Goal: Task Accomplishment & Management: Manage account settings

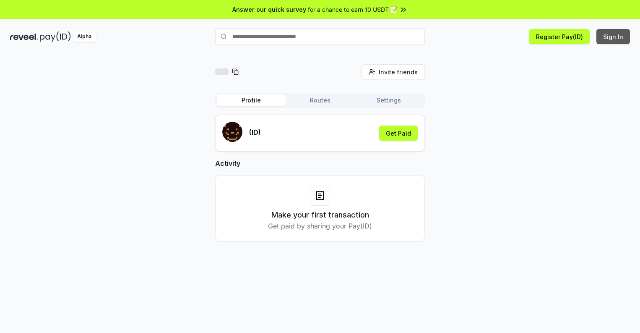
click at [614, 37] on button "Sign In" at bounding box center [614, 36] width 34 height 15
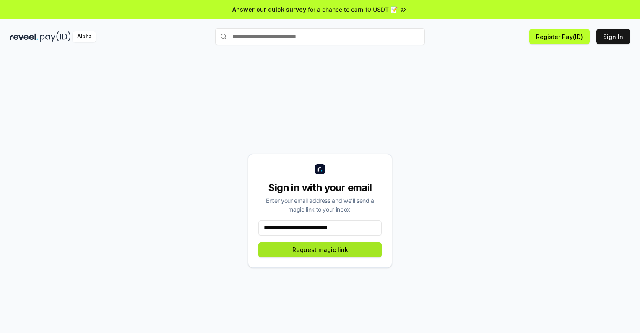
type input "**********"
click at [320, 249] on button "Request magic link" at bounding box center [319, 249] width 123 height 15
